Goal: Task Accomplishment & Management: Manage account settings

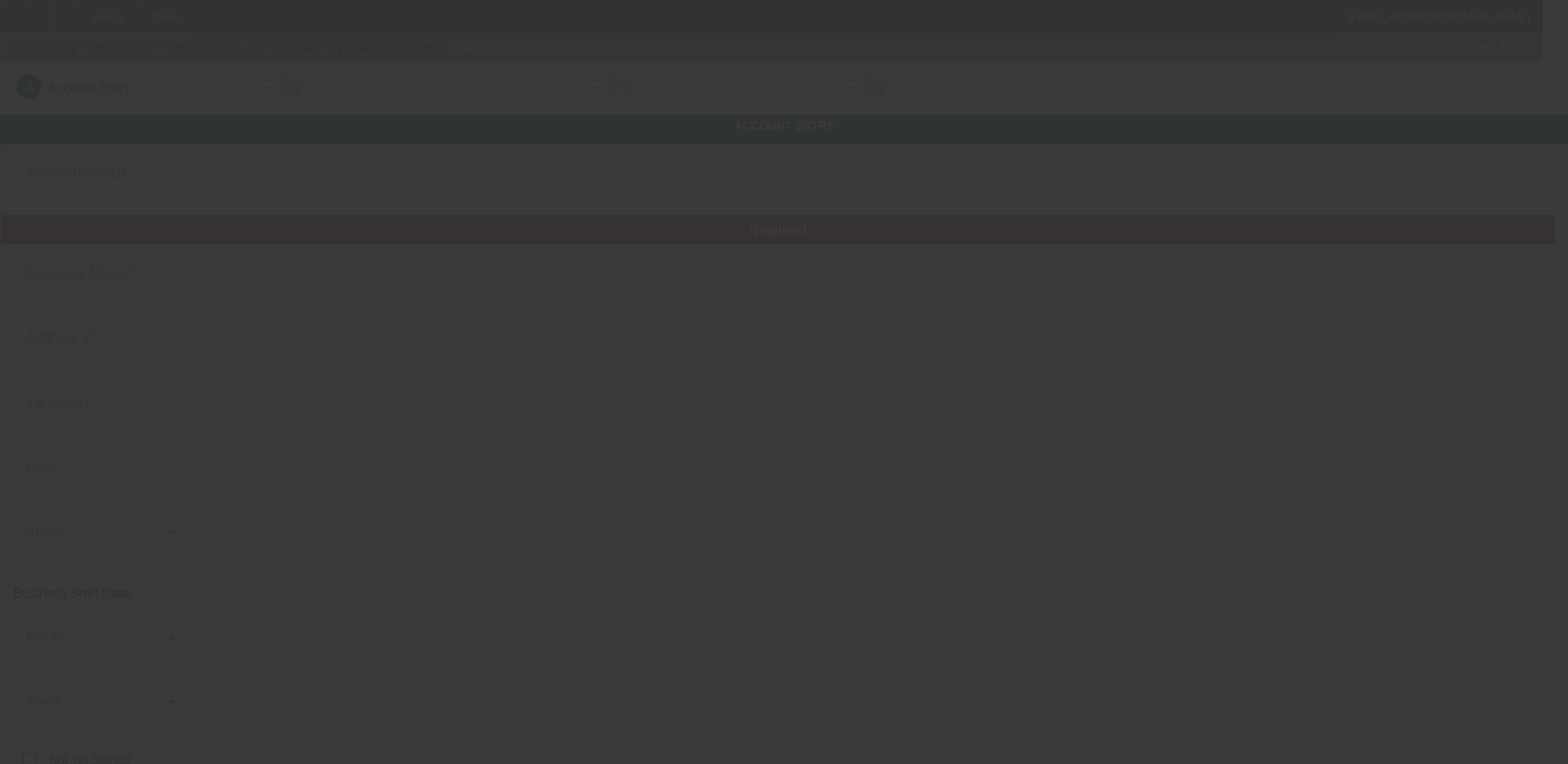
type input "HERCULES AUTO CORP."
type input "[STREET_ADDRESS]"
type input "33326"
type input "Weston"
type input "[PHONE_NUMBER]"
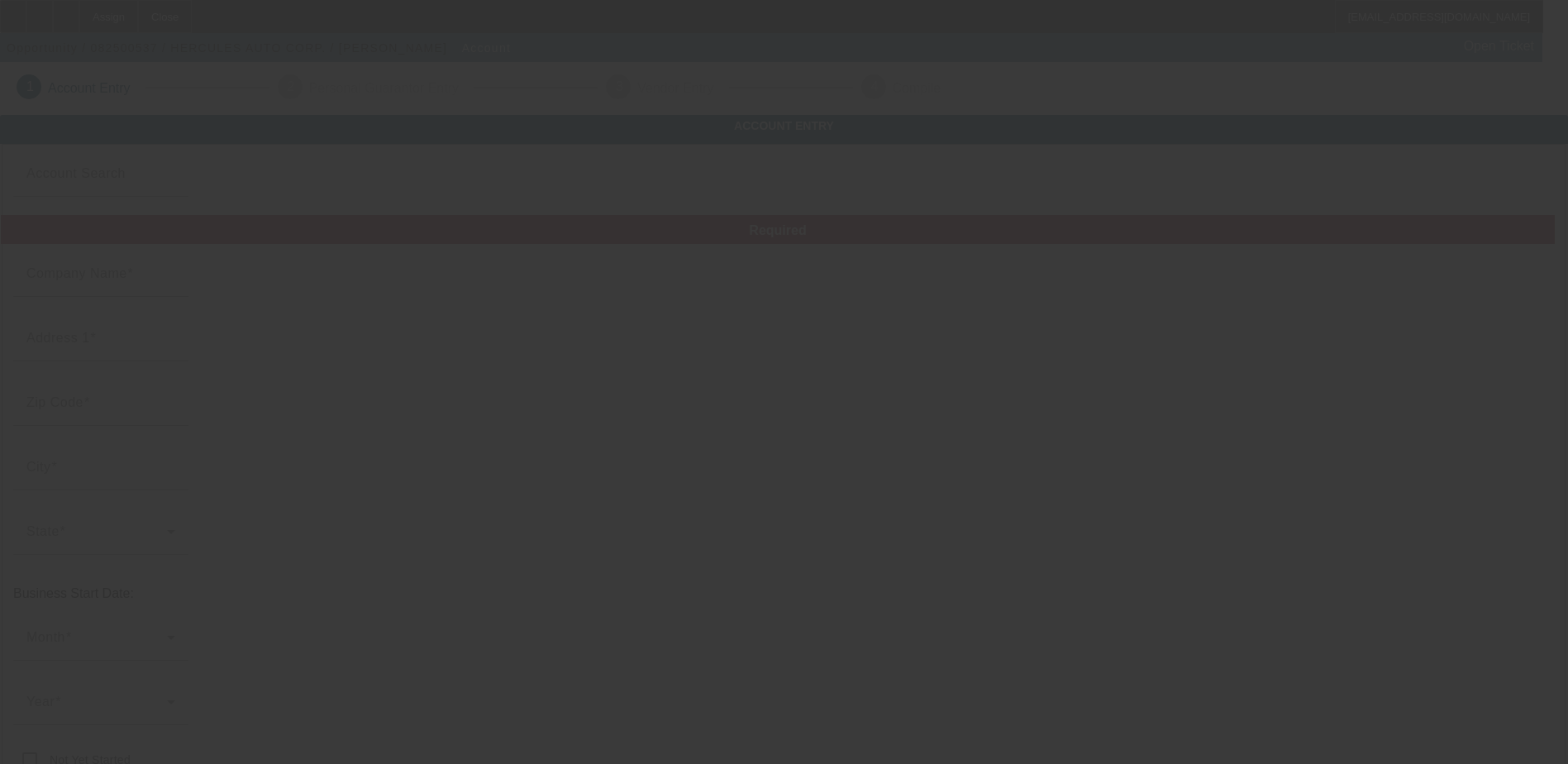
type input "[EMAIL_ADDRESS][DOMAIN_NAME]"
type input "650738762"
type input "[URL][DOMAIN_NAME]"
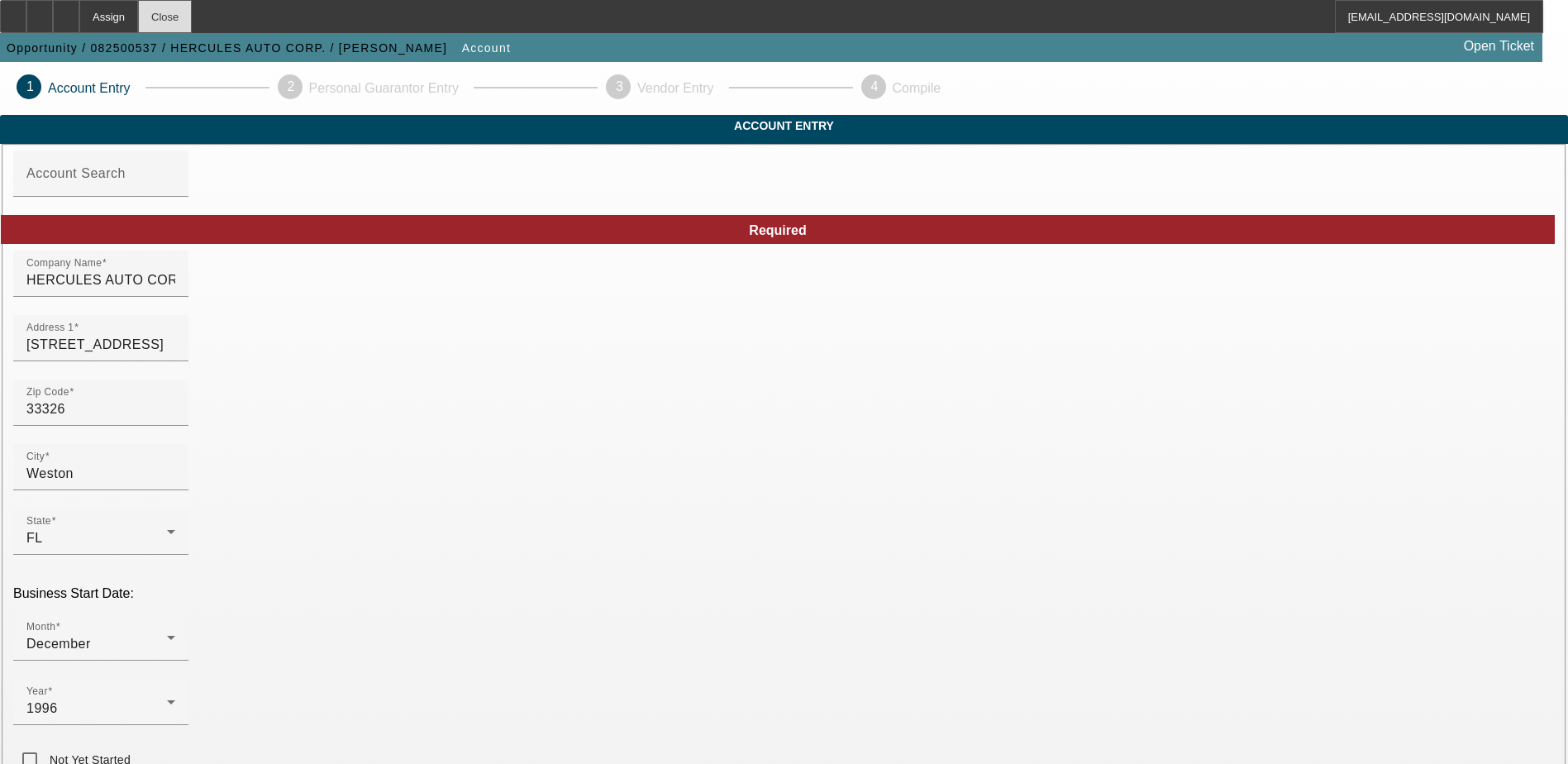
click at [192, 17] on div "Close" at bounding box center [165, 16] width 54 height 33
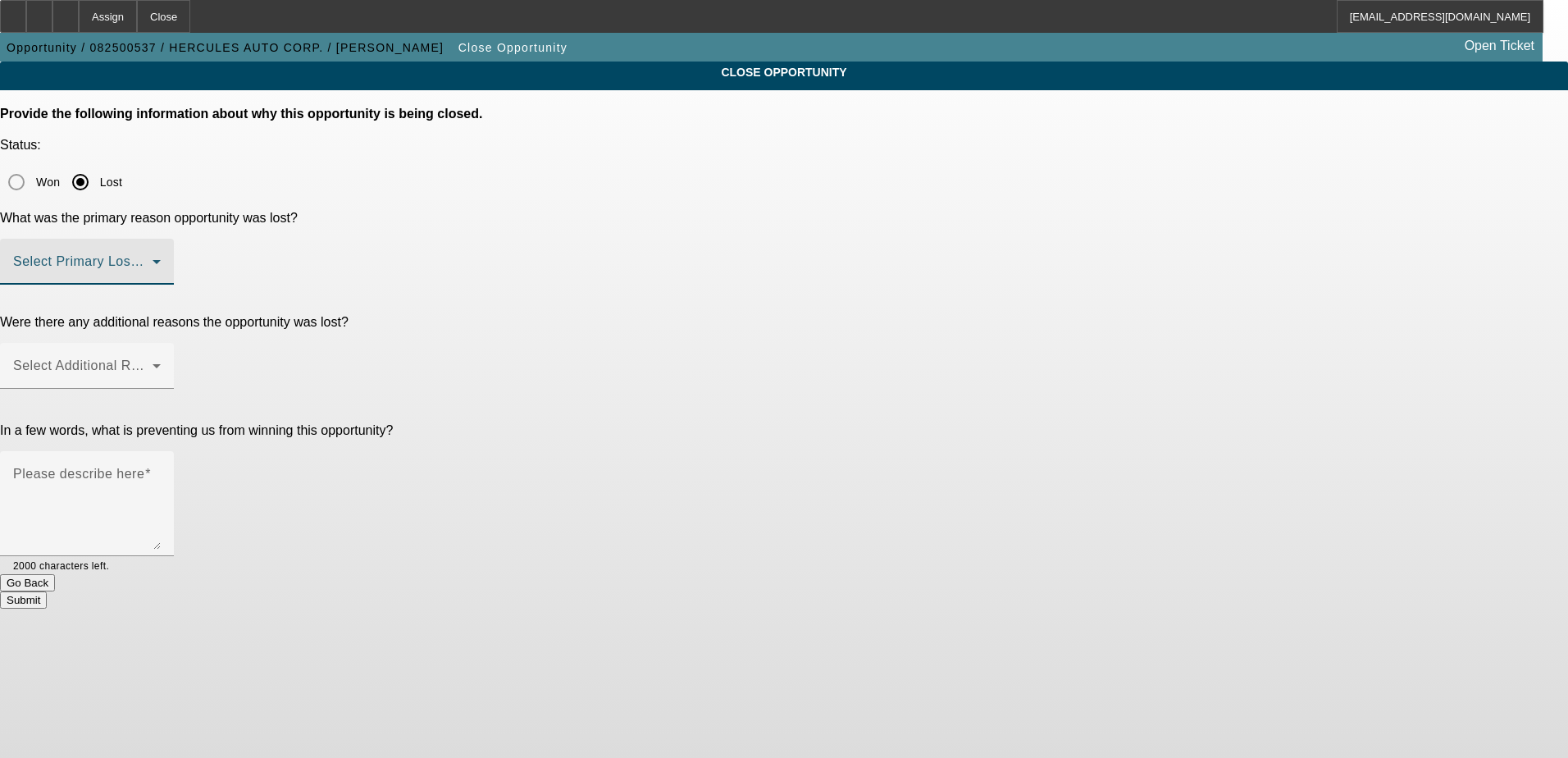
click at [153, 258] on span at bounding box center [83, 268] width 140 height 20
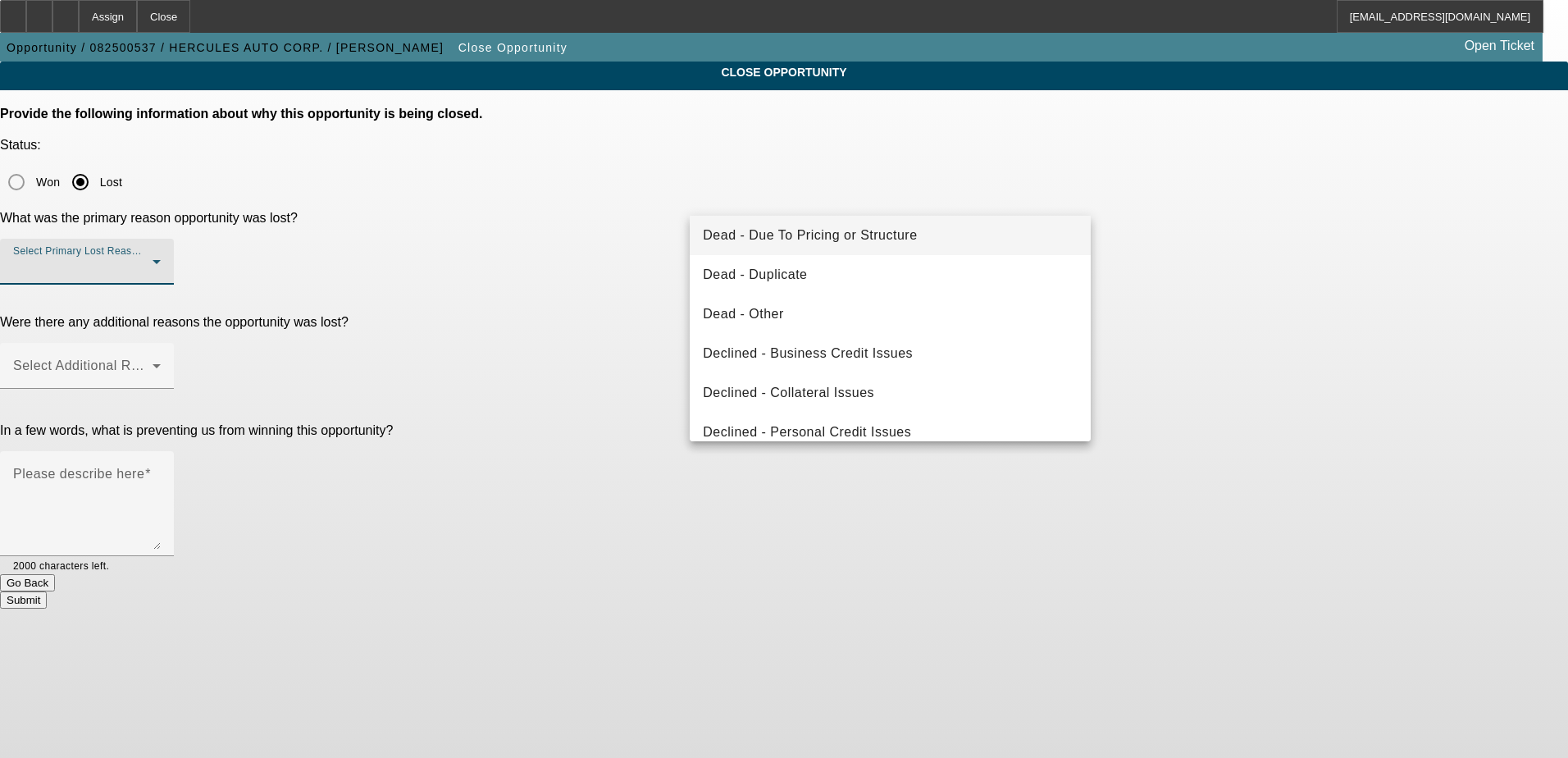
scroll to position [221, 0]
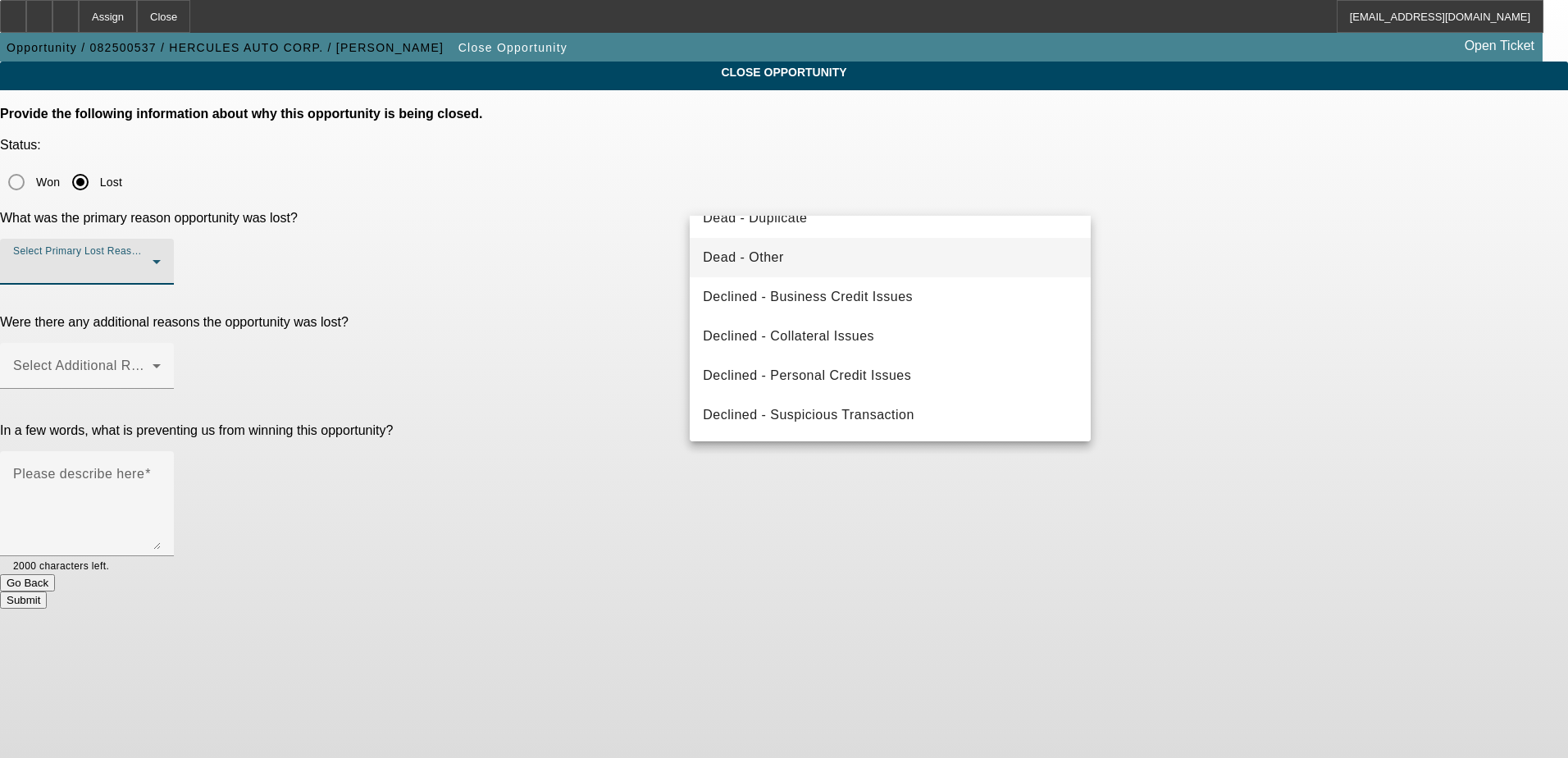
click at [862, 268] on mat-option "Dead - Other" at bounding box center [890, 257] width 401 height 39
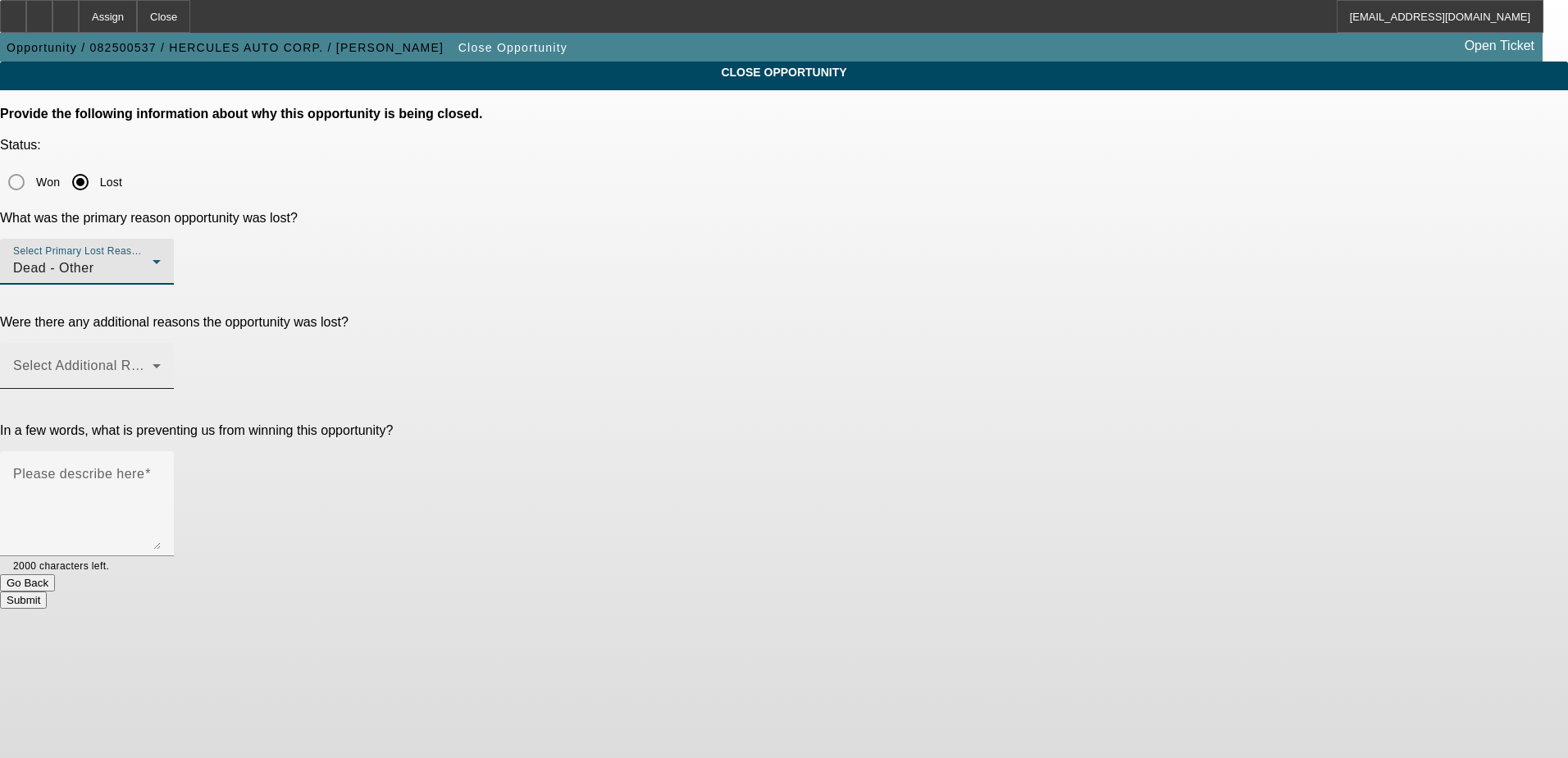
click at [175, 358] on mat-label "Select Additional Reasons" at bounding box center [94, 365] width 162 height 14
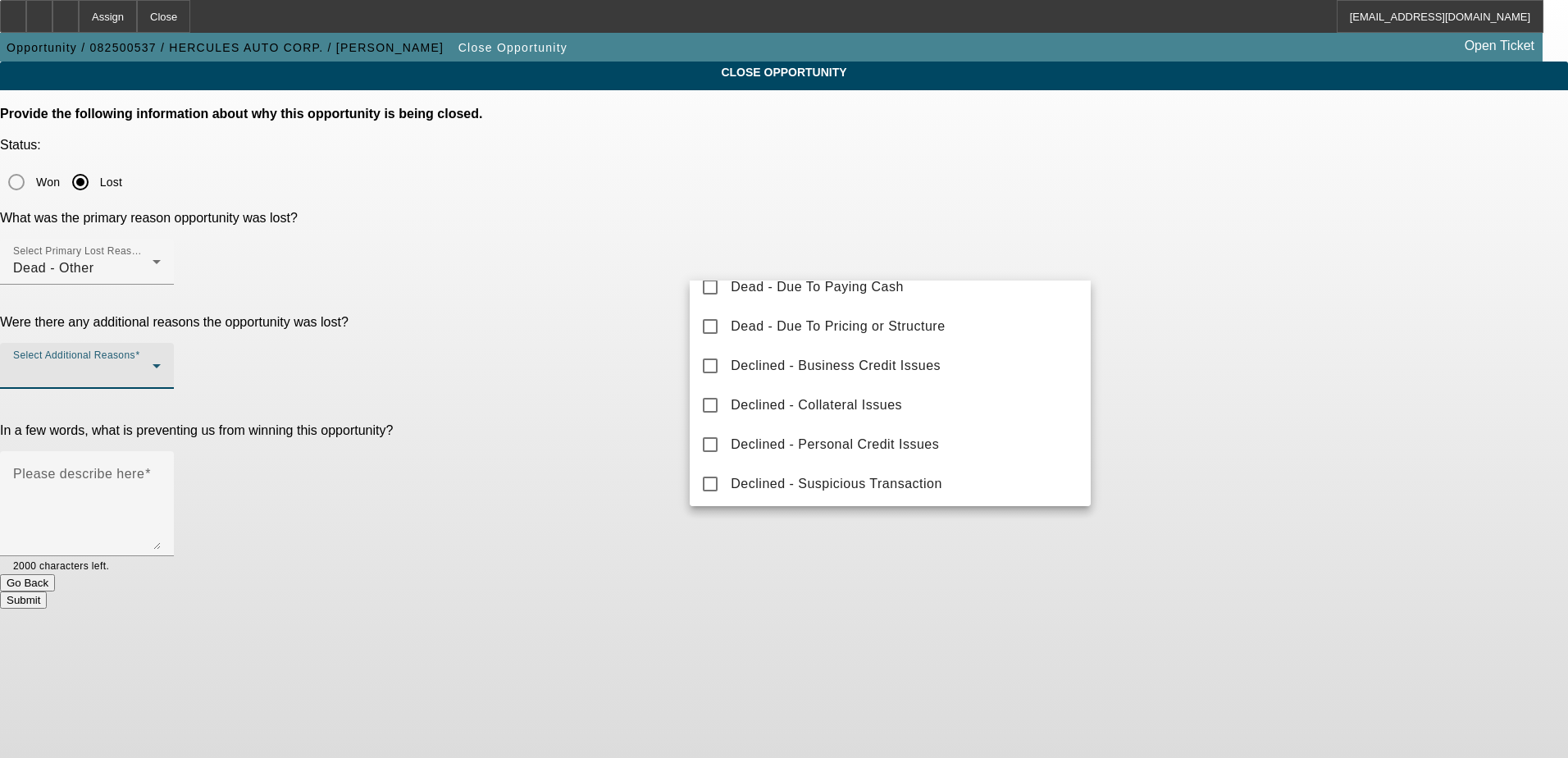
scroll to position [181, 0]
click at [1211, 346] on div at bounding box center [784, 379] width 1568 height 758
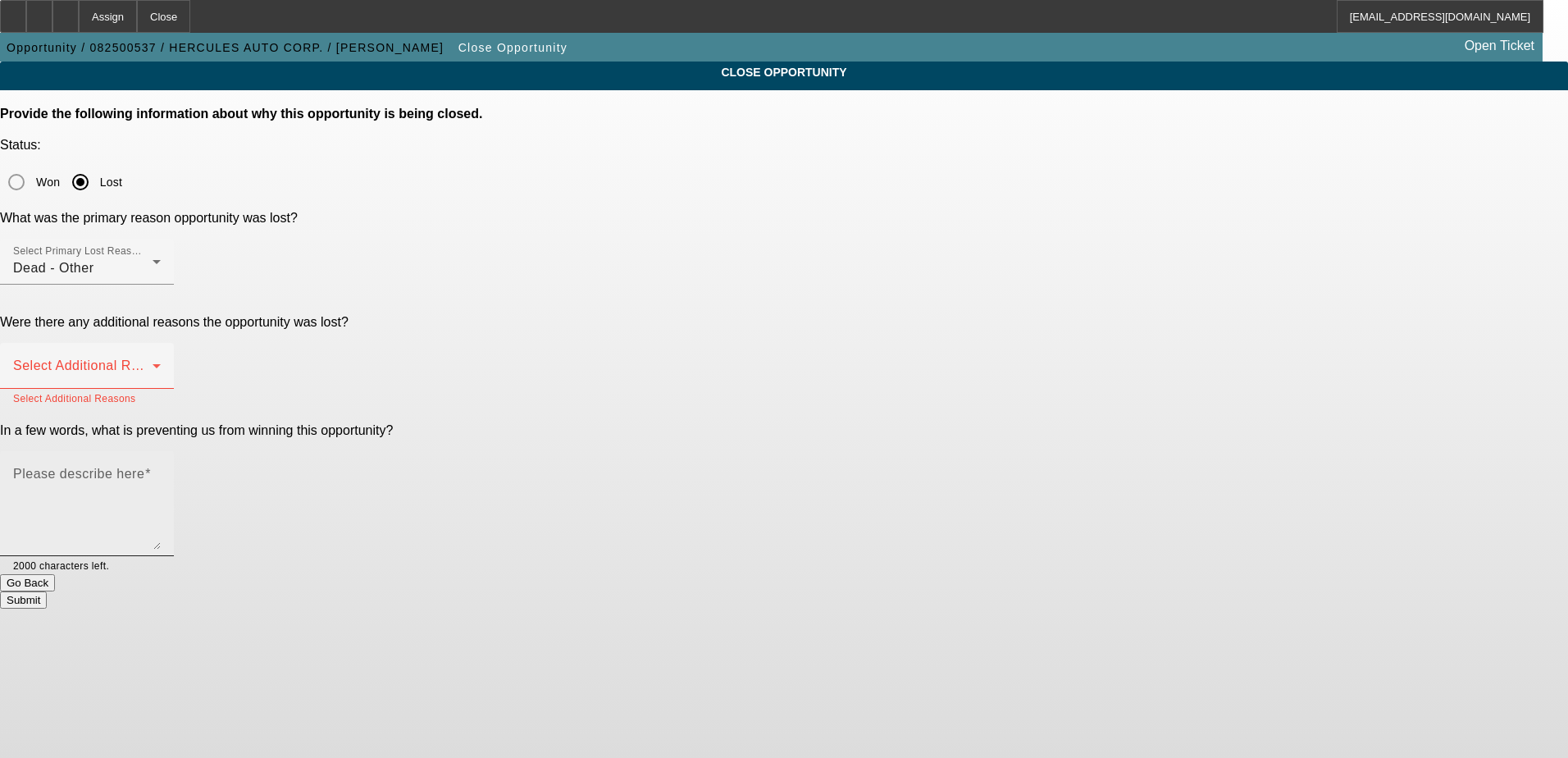
click at [160, 471] on textarea "Please describe here" at bounding box center [87, 510] width 147 height 78
click at [160, 343] on div "Select Additional Reasons" at bounding box center [87, 365] width 147 height 46
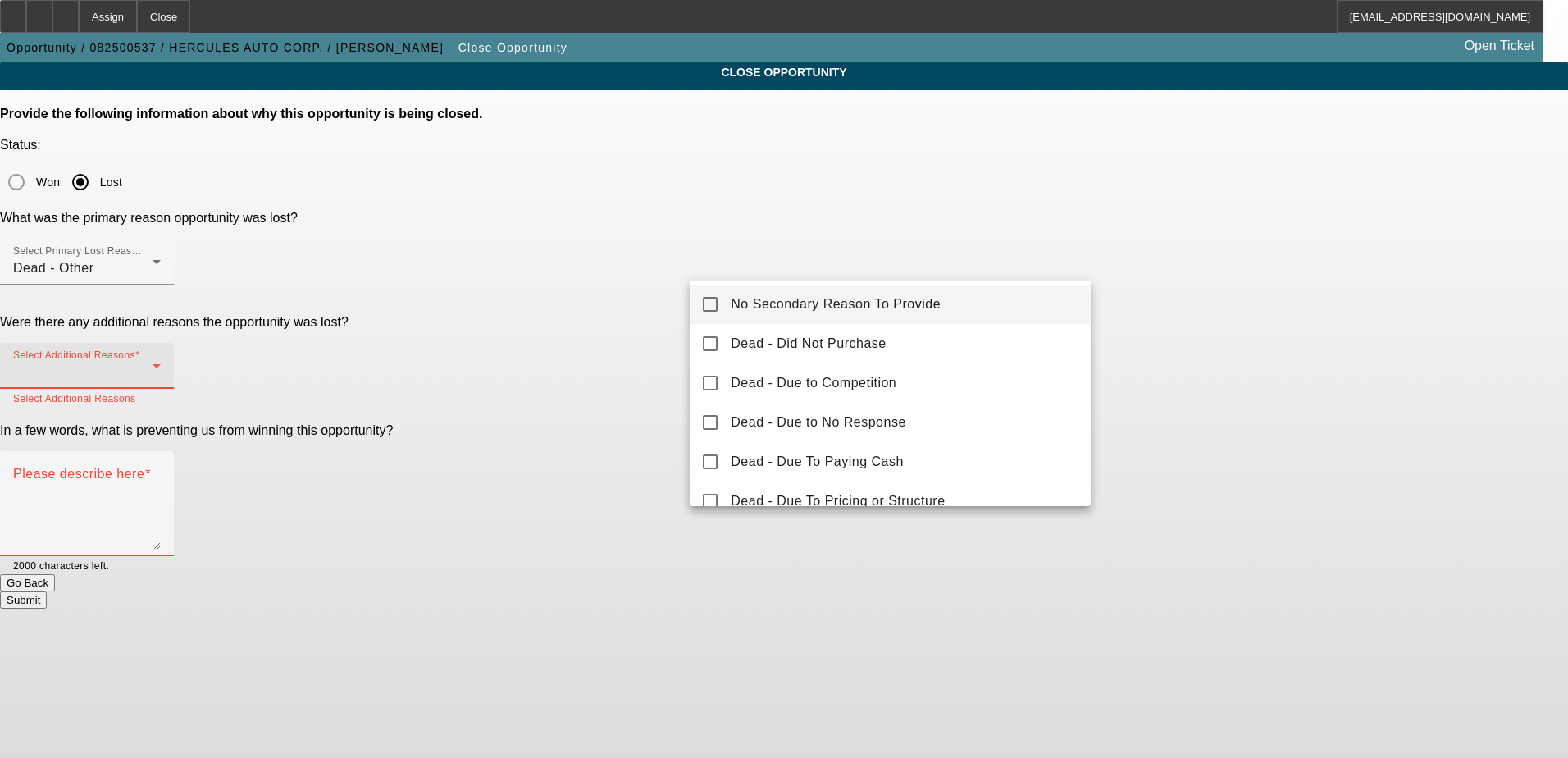
scroll to position [0, 0]
click at [885, 356] on mat-option "Dead - Did Not Purchase" at bounding box center [890, 346] width 401 height 39
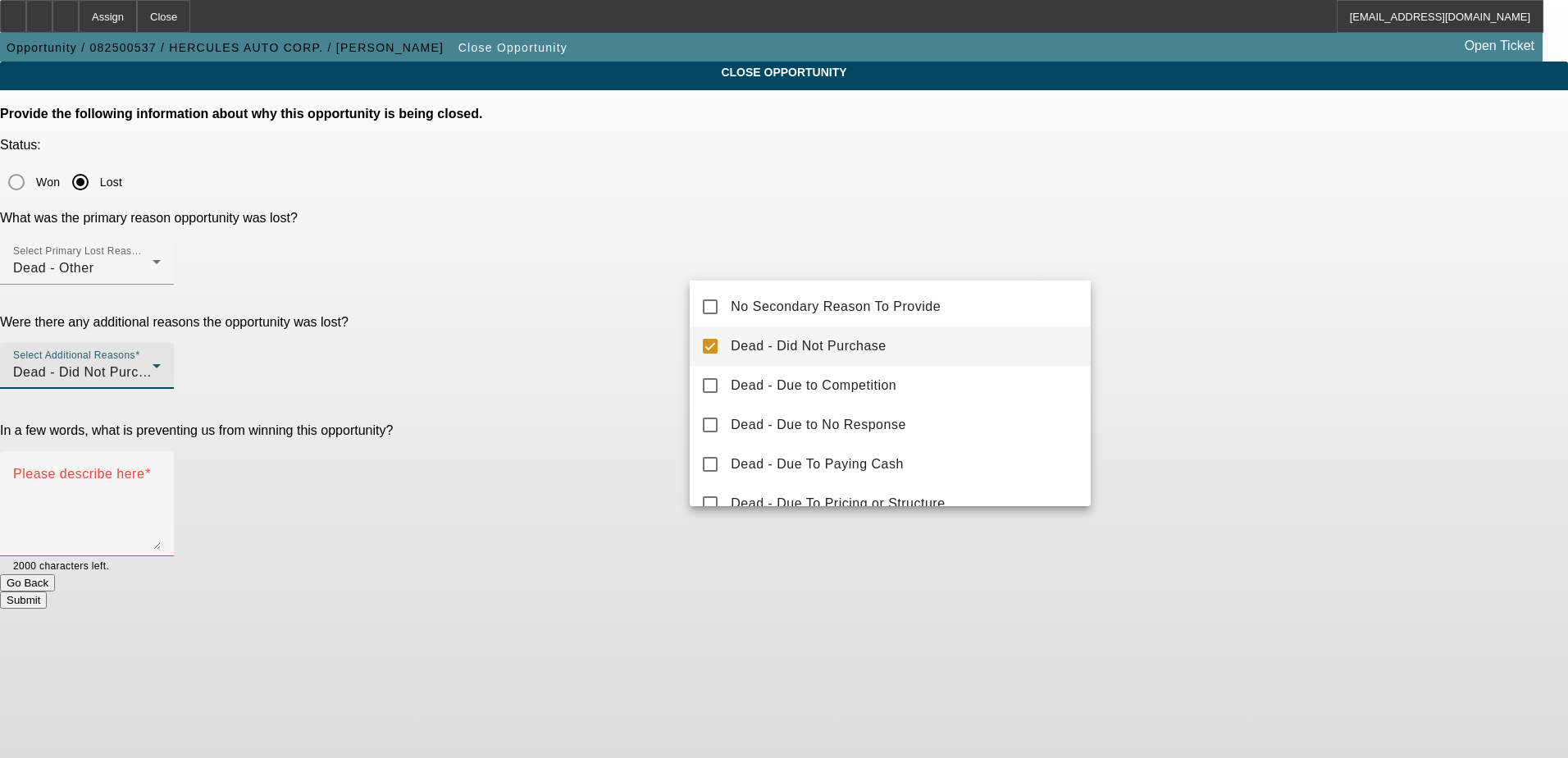
click at [591, 336] on div at bounding box center [784, 379] width 1568 height 758
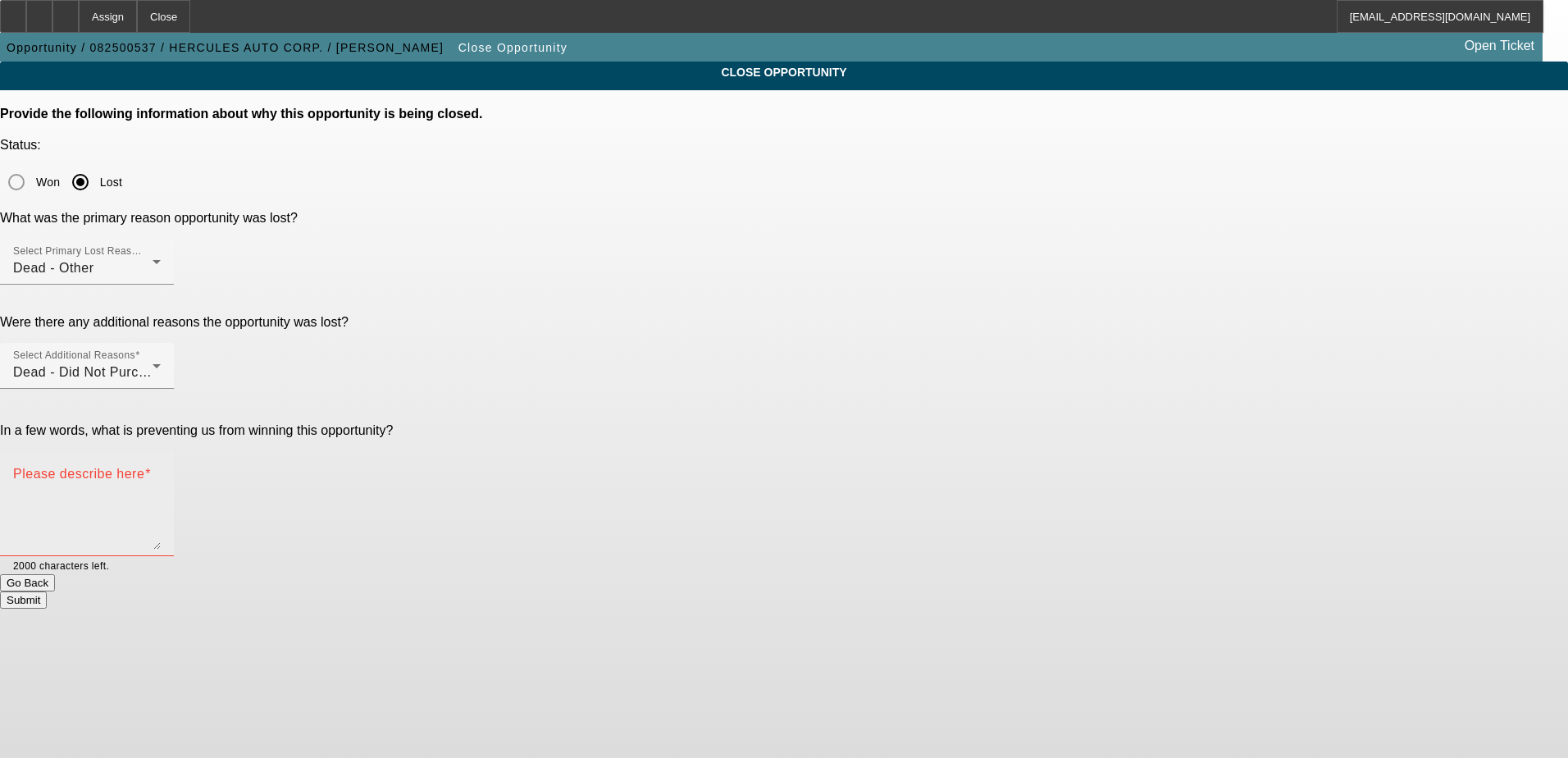
click at [144, 466] on mat-label "Please describe here" at bounding box center [78, 473] width 131 height 14
click at [160, 471] on textarea "Please describe here" at bounding box center [87, 510] width 147 height 78
type textarea "Accidental qualify, meant to disqualify lead"
click at [160, 471] on textarea "Accidental qualify, meant to disqualify lead" at bounding box center [87, 510] width 147 height 78
click at [47, 591] on button "Submit" at bounding box center [23, 600] width 47 height 17
